Goal: Register for event/course

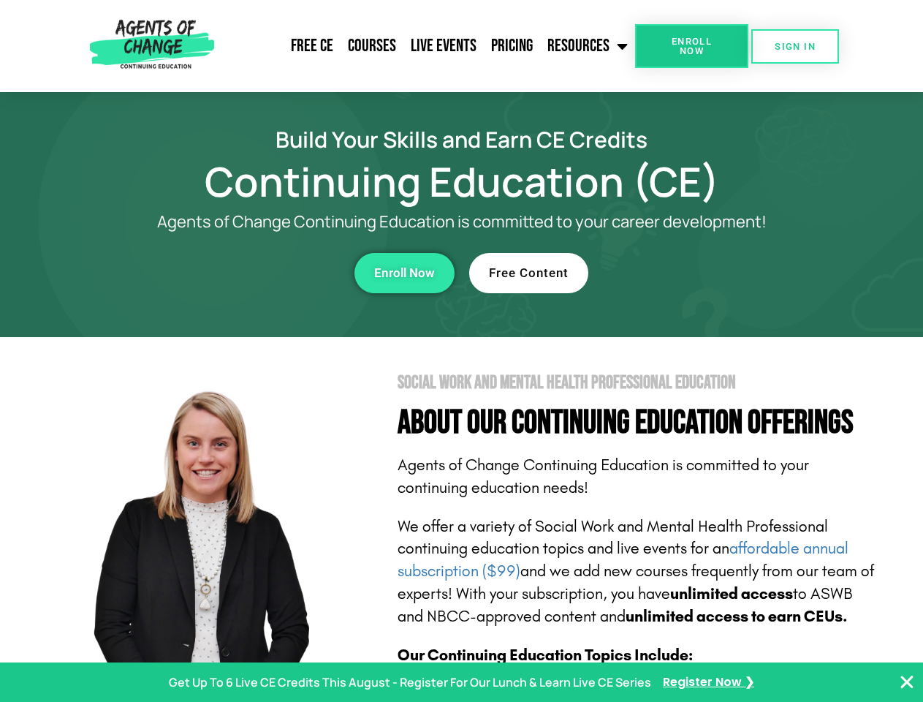
click at [461, 351] on section "Social Work and Mental Health Professional Education About Our Continuing Educa…" at bounding box center [461, 644] width 923 height 614
click at [691, 46] on span "Enroll Now" at bounding box center [691, 46] width 67 height 19
click at [795, 46] on span "SIGN IN" at bounding box center [795, 47] width 41 height 10
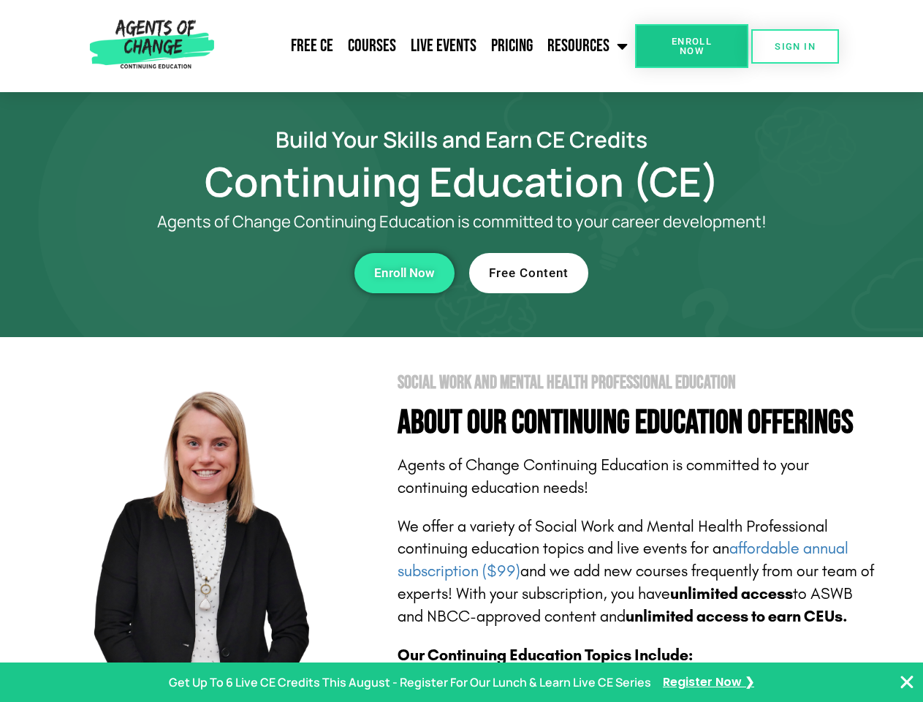
click at [254, 273] on div "Enroll Now" at bounding box center [254, 273] width 402 height 40
click at [404, 273] on span "Enroll Now" at bounding box center [404, 273] width 61 height 12
click at [670, 273] on div "Free Content" at bounding box center [670, 273] width 402 height 40
